Goal: Transaction & Acquisition: Purchase product/service

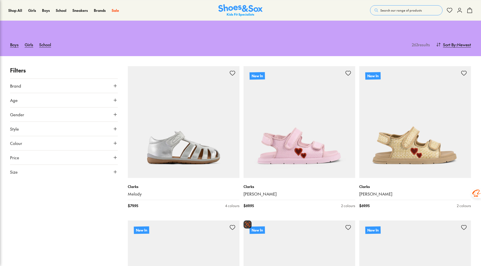
scroll to position [25, 0]
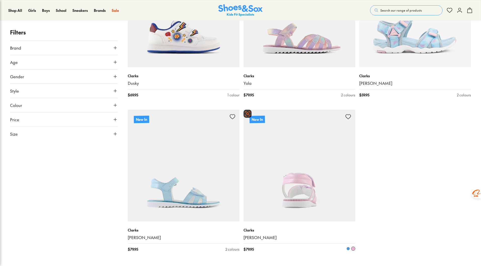
scroll to position [1536, 0]
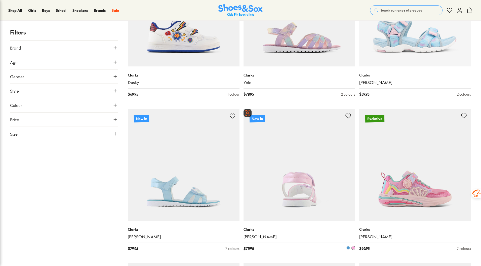
click at [289, 178] on img at bounding box center [300, 165] width 112 height 112
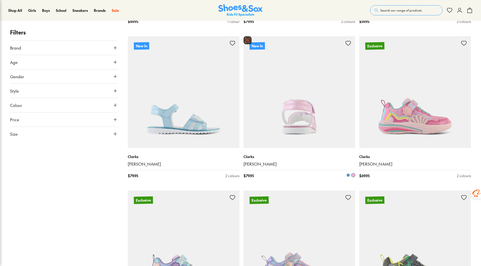
scroll to position [1611, 0]
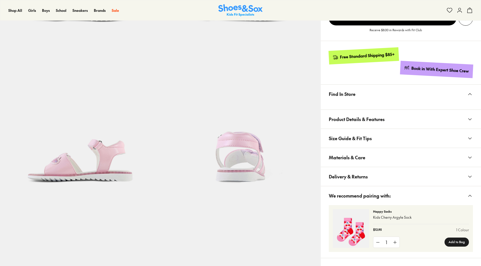
scroll to position [151, 0]
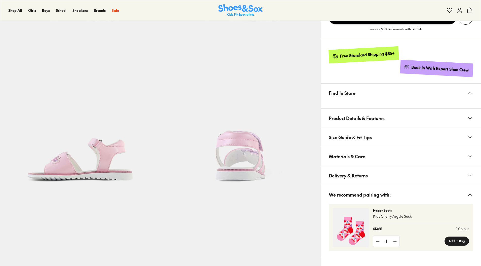
click at [356, 116] on span "Product Details & Features" at bounding box center [357, 118] width 56 height 15
click at [357, 91] on button "Find In Store" at bounding box center [401, 93] width 160 height 19
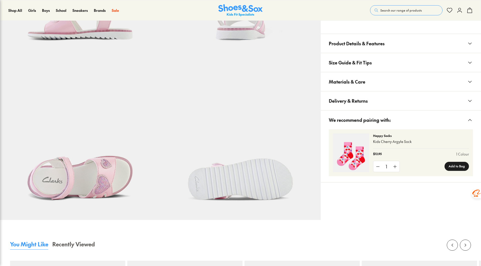
scroll to position [281, 0]
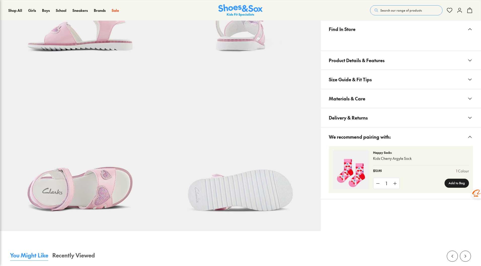
click at [364, 77] on span "Size Guide & Fit Tips" at bounding box center [350, 79] width 43 height 15
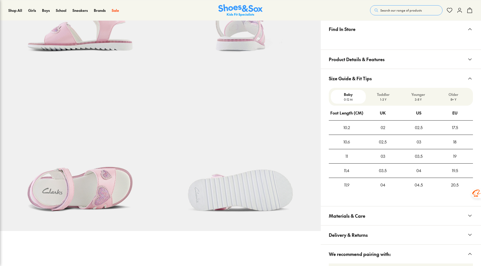
click at [373, 56] on span "Product Details & Features" at bounding box center [357, 59] width 56 height 15
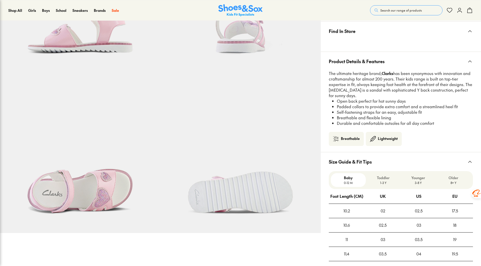
scroll to position [205, 0]
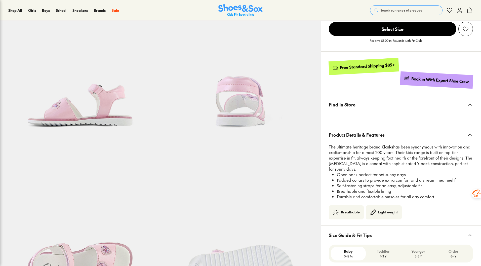
select select "*"
